Goal: Find specific page/section: Find specific page/section

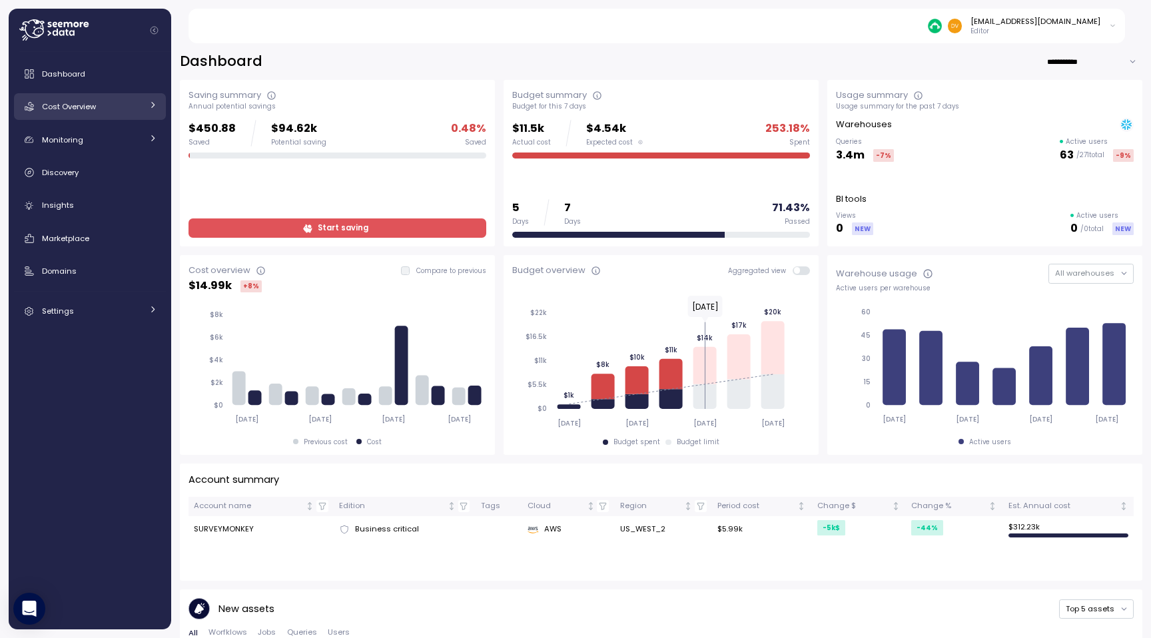
click at [97, 104] on div "Cost Overview" at bounding box center [92, 106] width 100 height 13
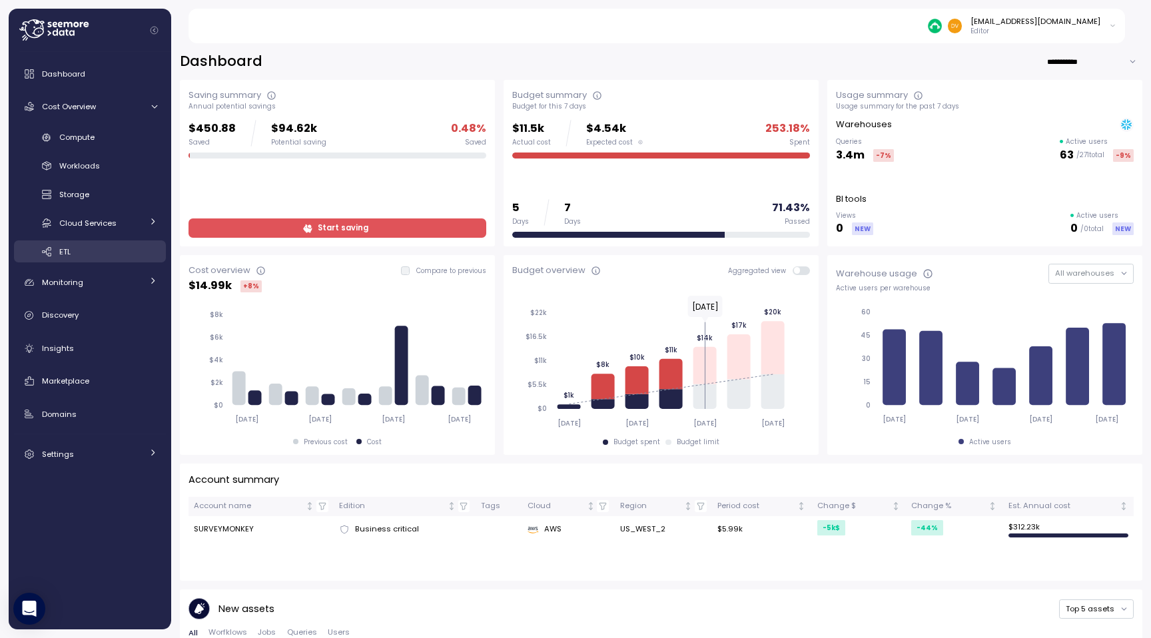
click at [69, 252] on span "ETL" at bounding box center [64, 251] width 11 height 11
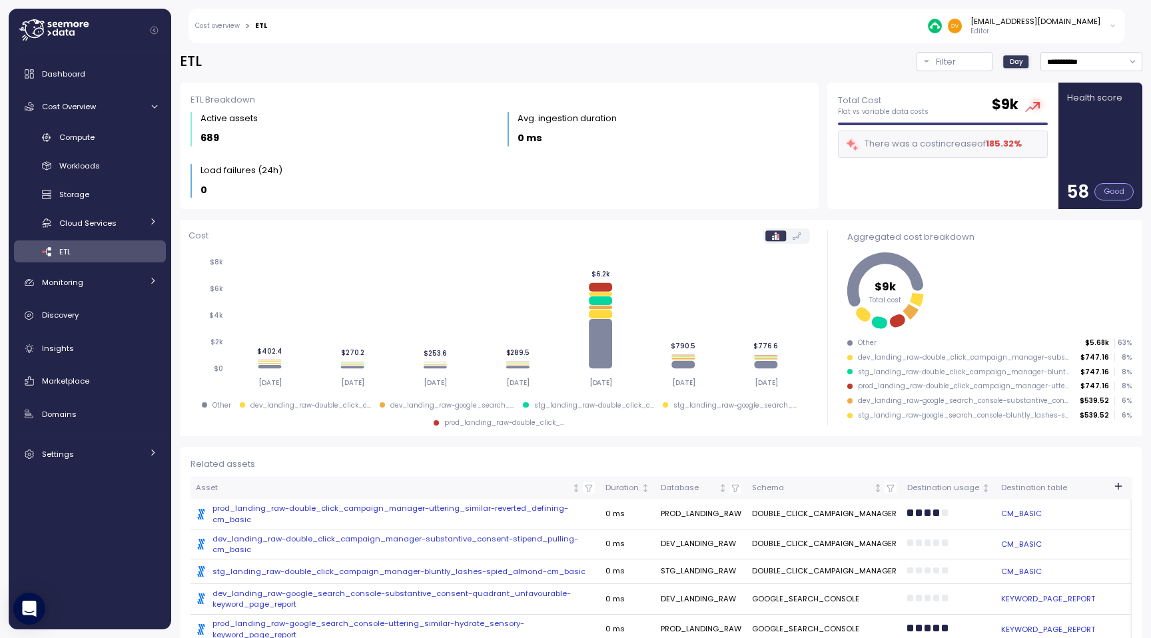
scroll to position [1, 0]
click at [412, 464] on div "Related assets" at bounding box center [660, 463] width 941 height 13
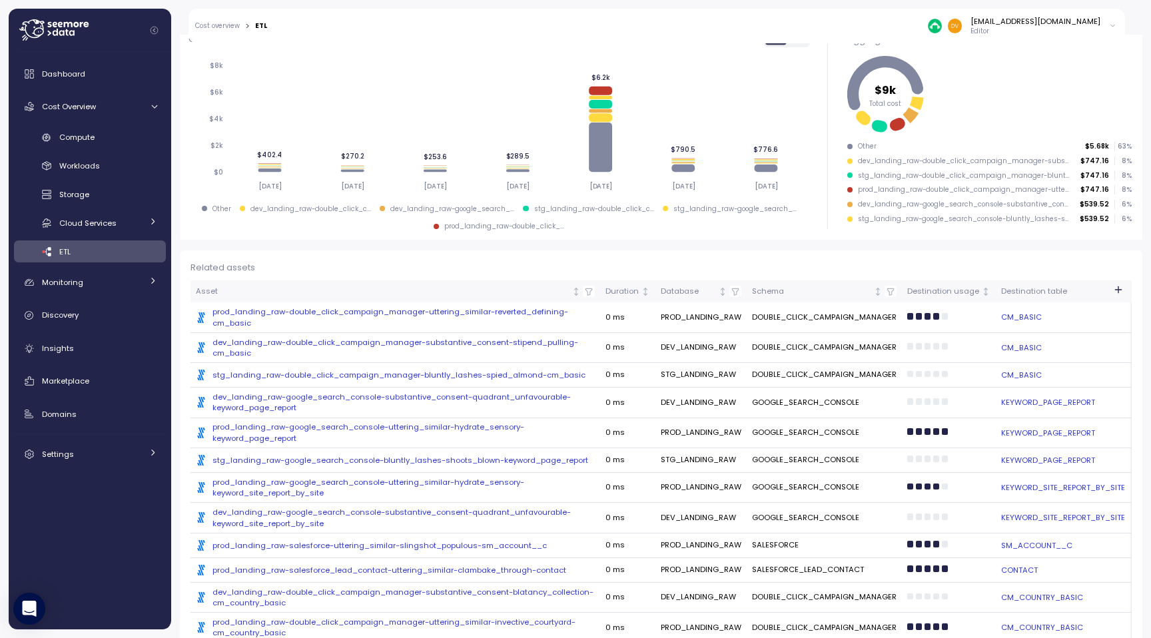
scroll to position [206, 0]
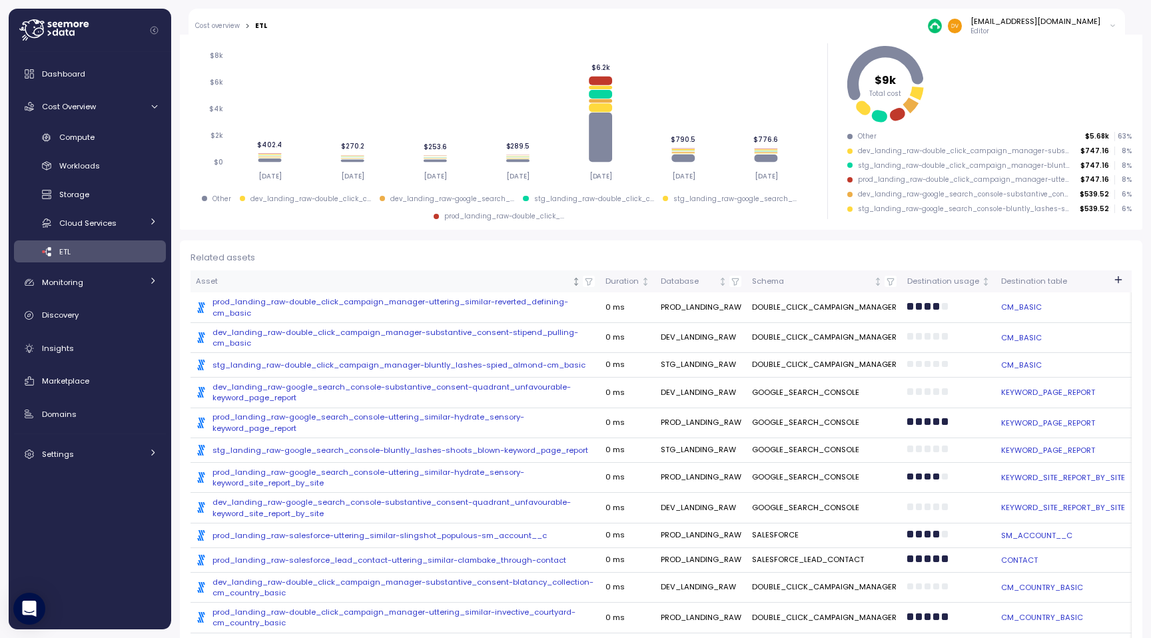
click at [442, 277] on div "Asset" at bounding box center [383, 282] width 374 height 12
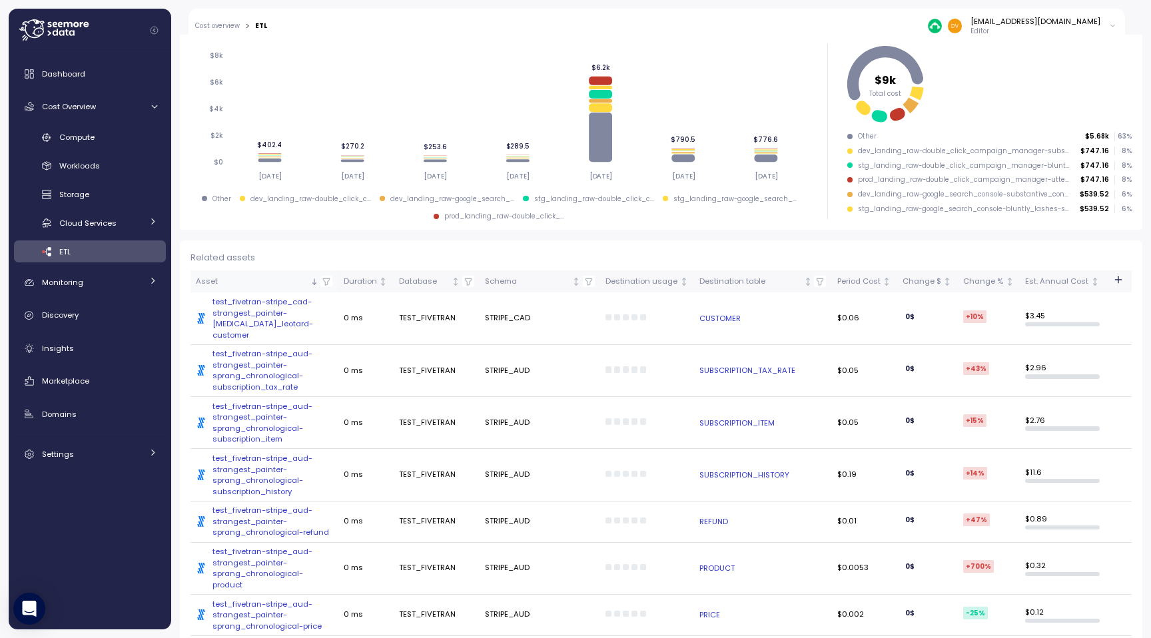
click at [289, 276] on div "Asset" at bounding box center [252, 282] width 112 height 12
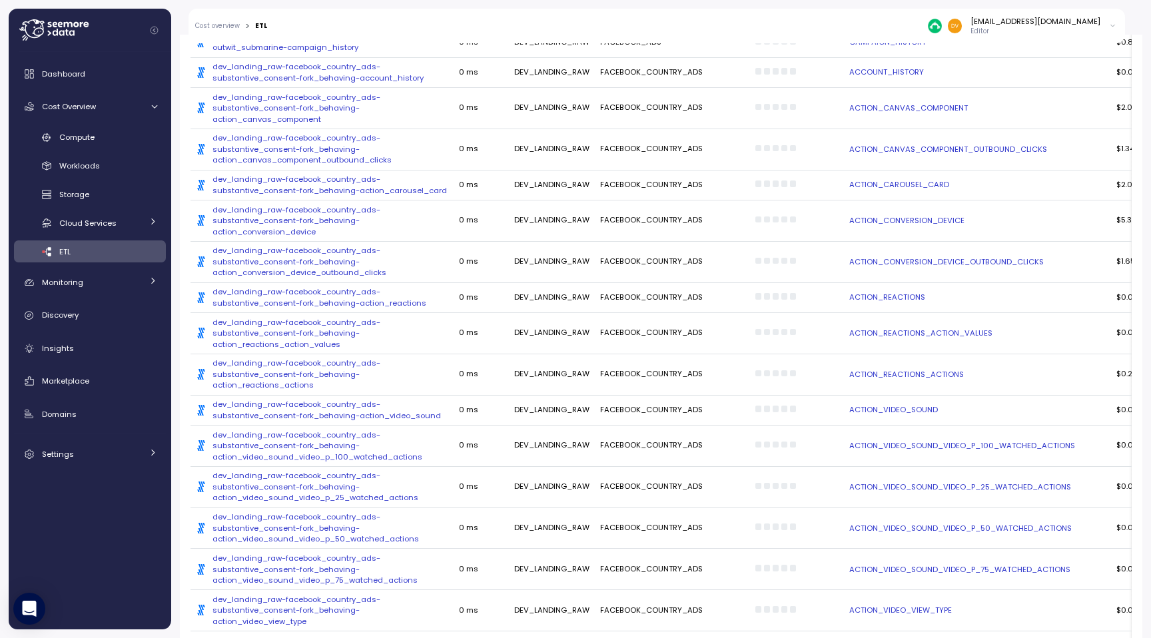
scroll to position [0, 0]
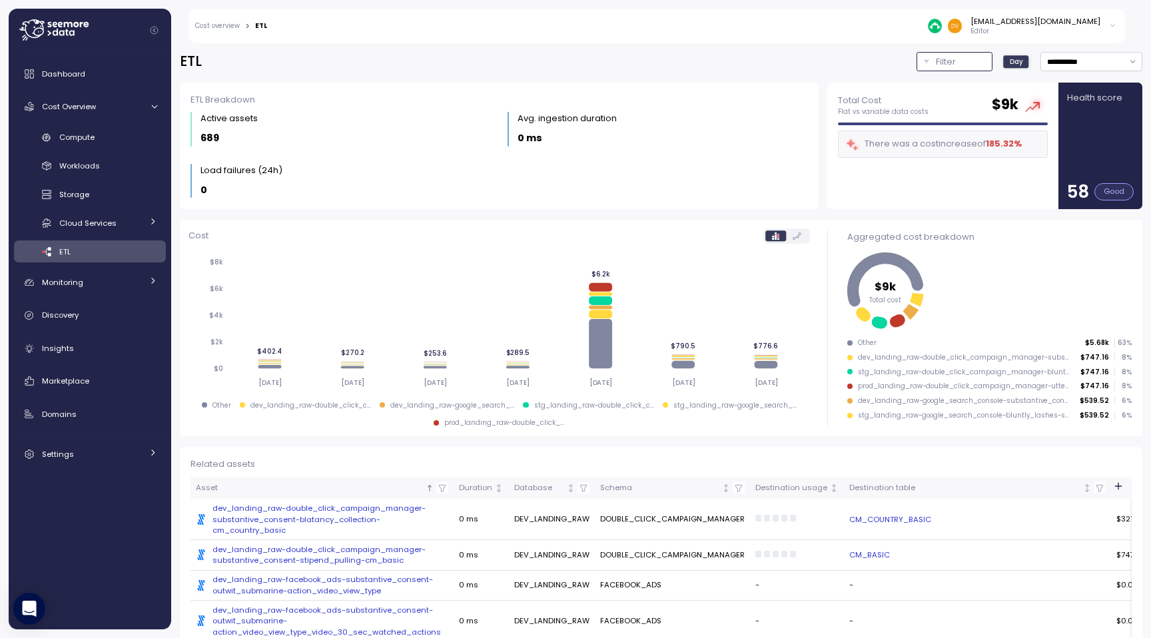
click at [948, 63] on p "Filter" at bounding box center [946, 61] width 20 height 13
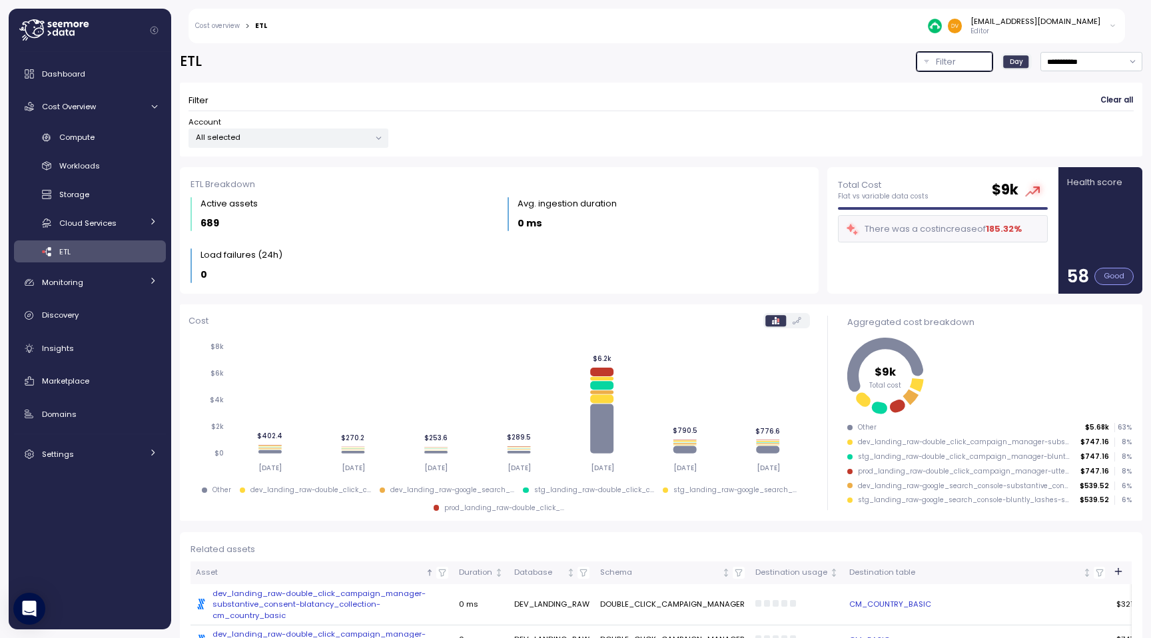
click at [351, 133] on p "All selected" at bounding box center [283, 137] width 174 height 11
click at [509, 124] on div "Account All selected" at bounding box center [660, 132] width 945 height 31
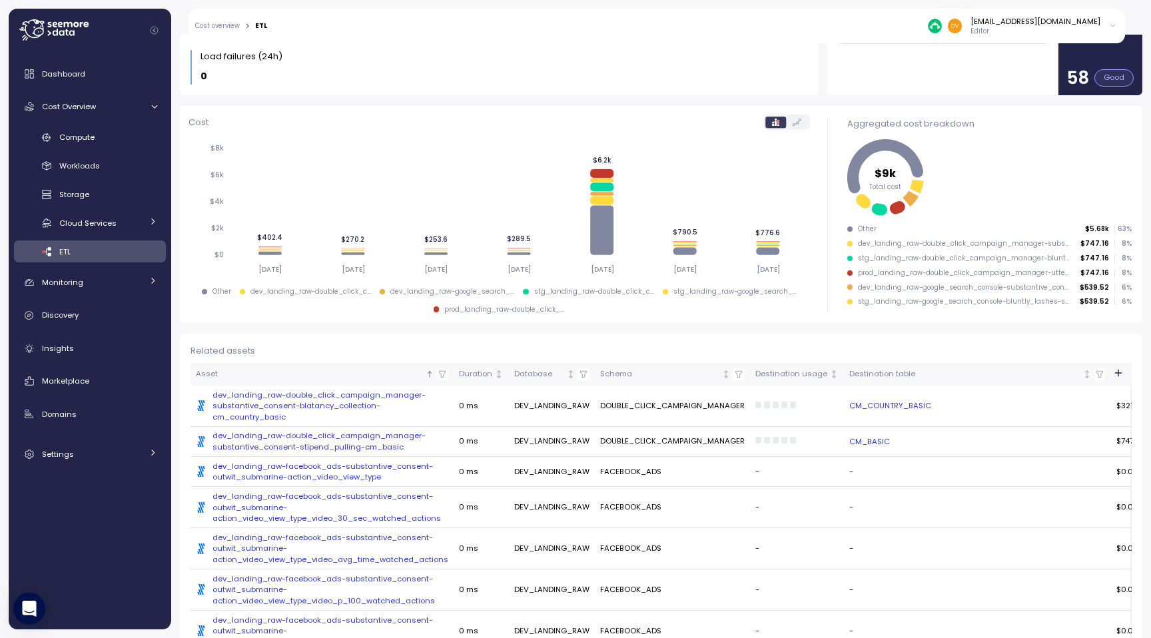
scroll to position [260, 0]
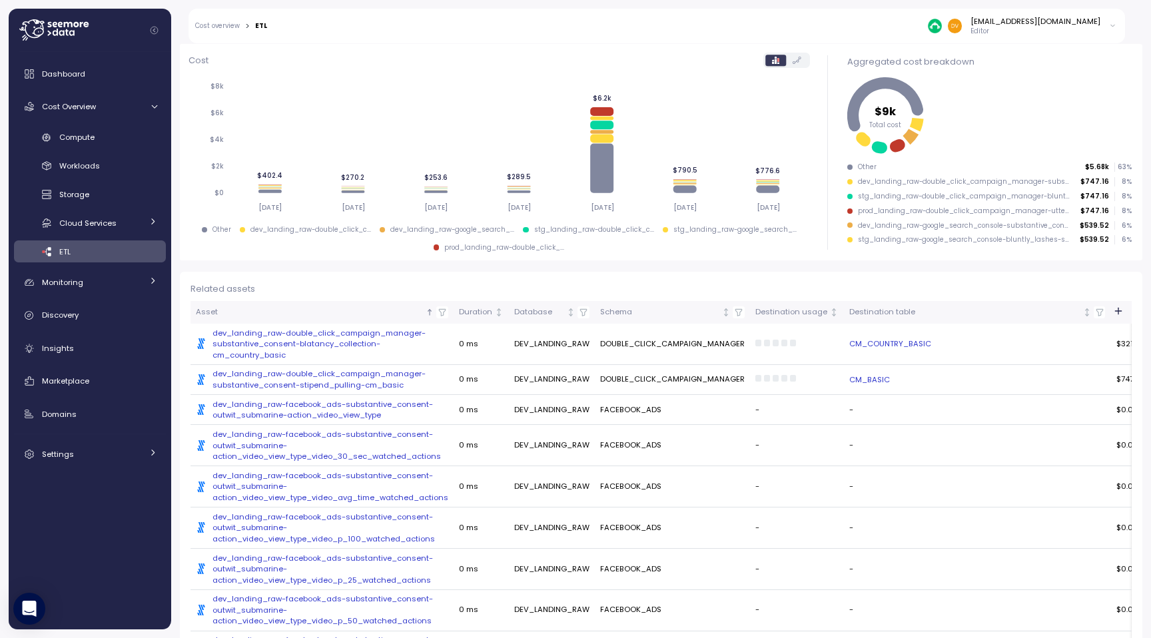
click at [442, 314] on icon "button" at bounding box center [442, 312] width 6 height 7
click at [71, 75] on span "Dashboard" at bounding box center [63, 74] width 43 height 11
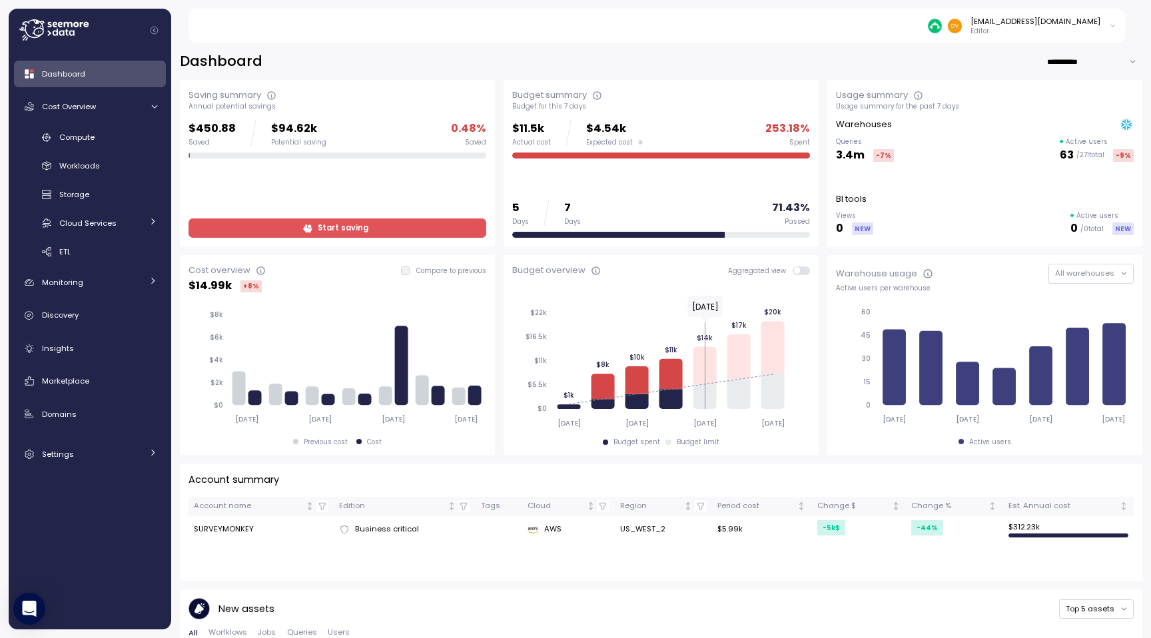
click at [543, 29] on div "[EMAIL_ADDRESS][DOMAIN_NAME] Editor" at bounding box center [665, 26] width 922 height 35
